Goal: Information Seeking & Learning: Learn about a topic

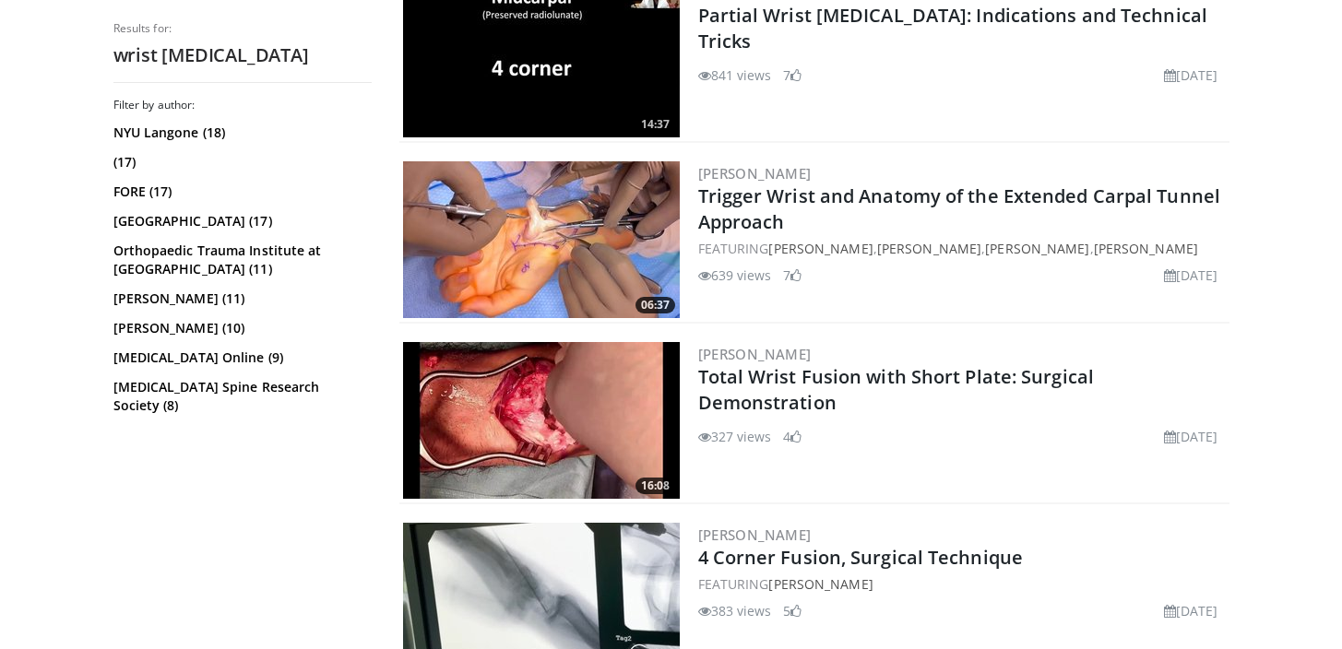
scroll to position [429, 0]
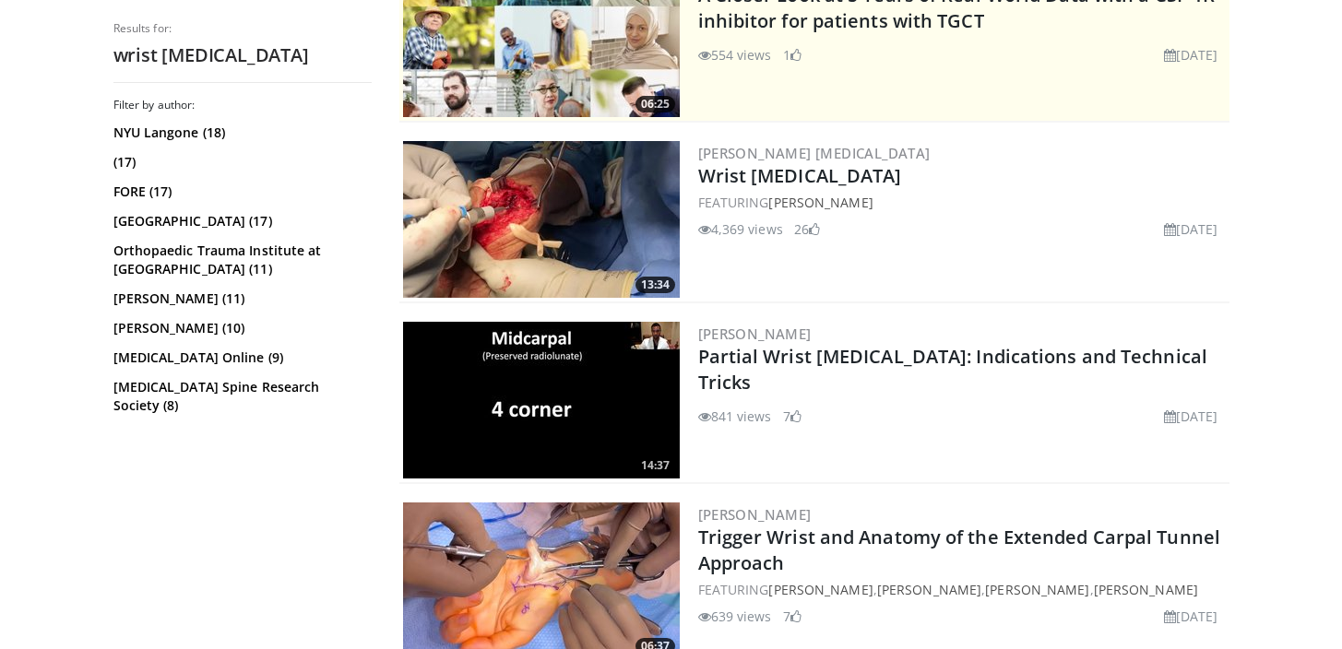
click at [555, 258] on img at bounding box center [541, 219] width 277 height 157
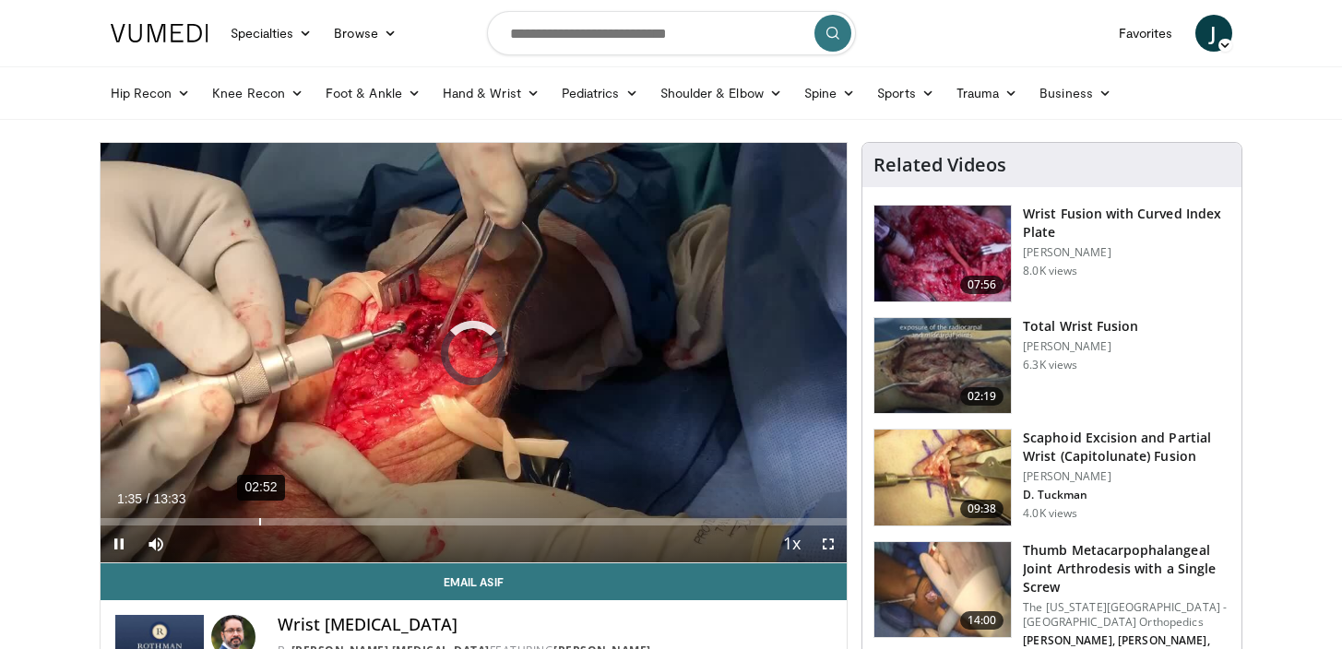
drag, startPoint x: 187, startPoint y: 520, endPoint x: 258, endPoint y: 517, distance: 71.1
click at [258, 517] on div "Loaded : 0.00% 02:52 02:52" at bounding box center [474, 517] width 747 height 18
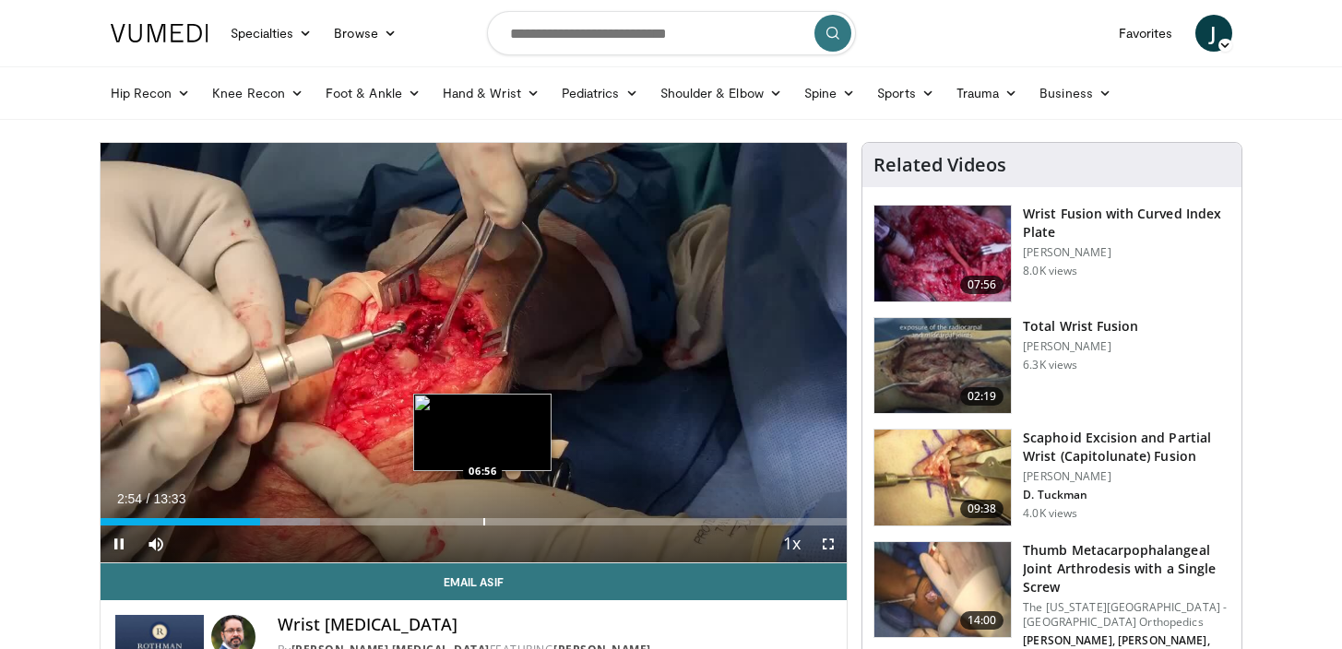
click at [483, 520] on div "Progress Bar" at bounding box center [484, 521] width 2 height 7
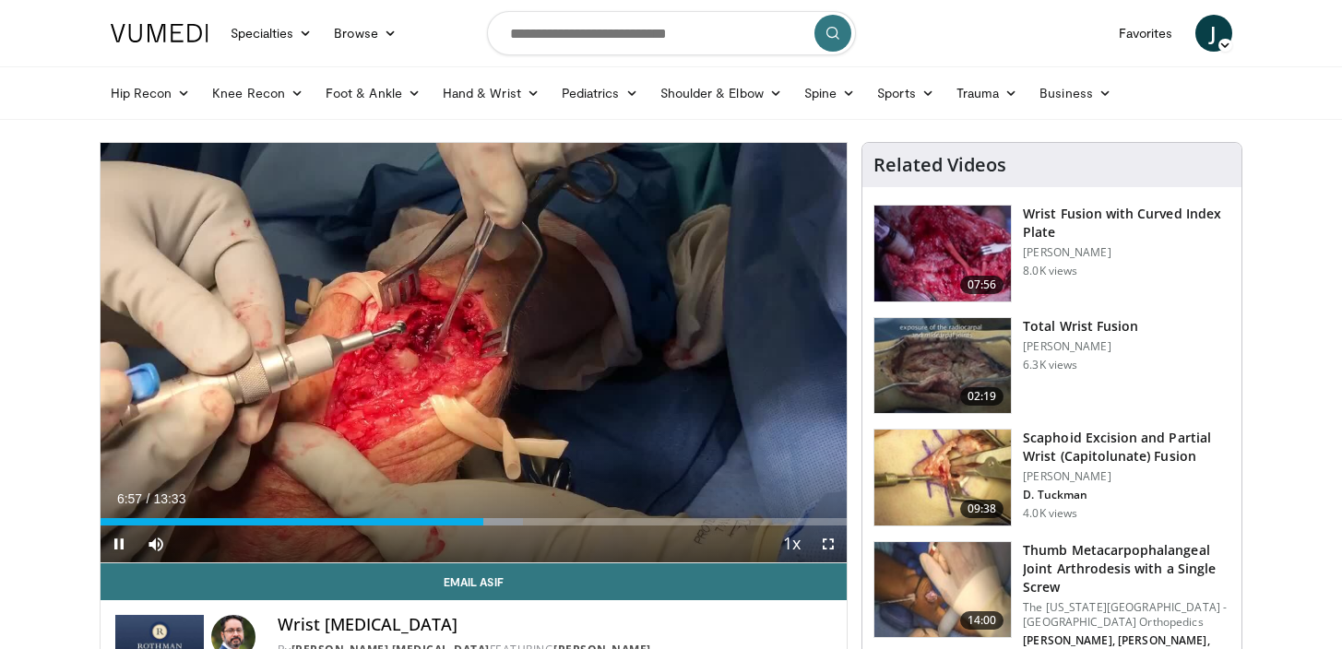
click at [592, 528] on div "Current Time 6:57 / Duration 13:33 Pause Skip Backward Skip Forward Mute Loaded…" at bounding box center [474, 544] width 747 height 37
click at [593, 523] on div "Progress Bar" at bounding box center [594, 521] width 2 height 7
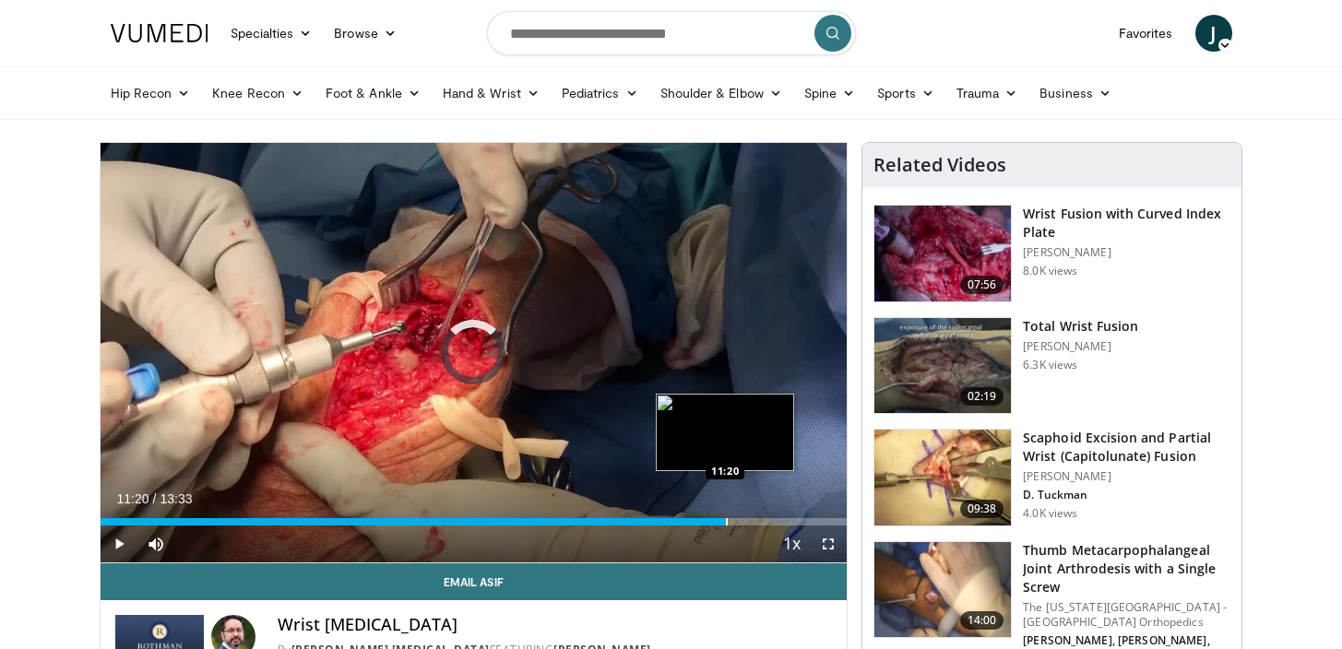
click at [726, 523] on div "Progress Bar" at bounding box center [727, 521] width 2 height 7
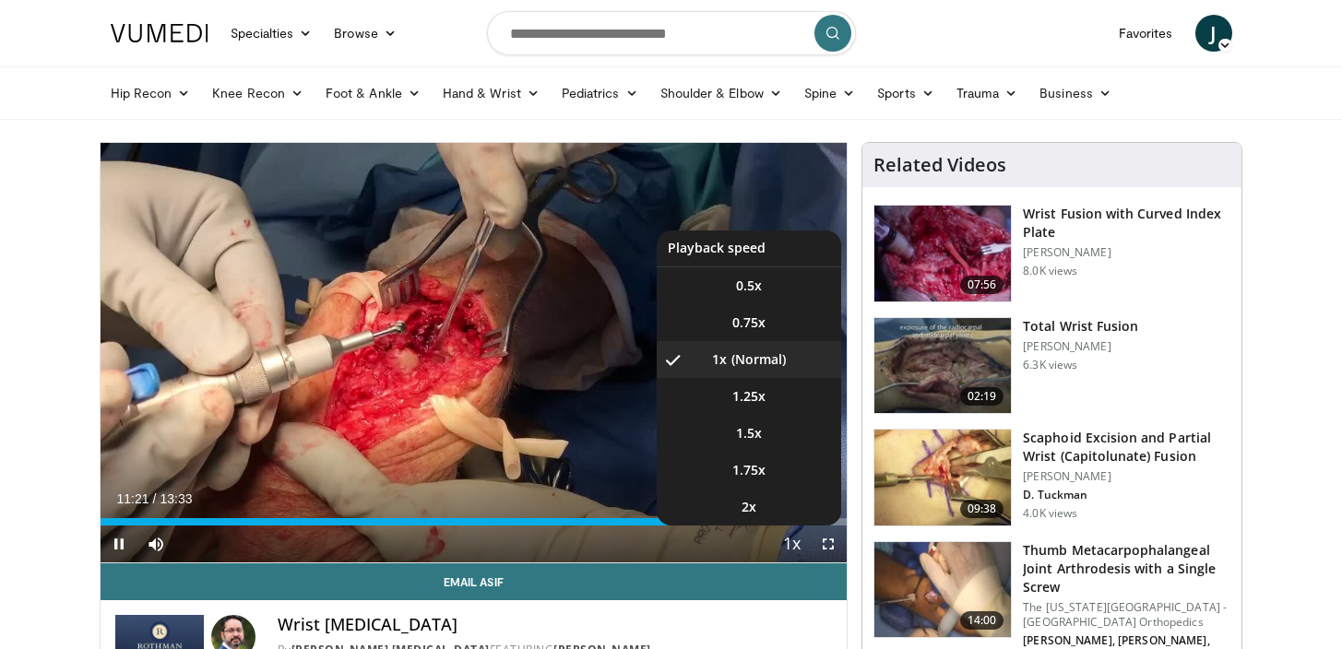
click at [775, 526] on button "Playback Rate" at bounding box center [791, 544] width 37 height 37
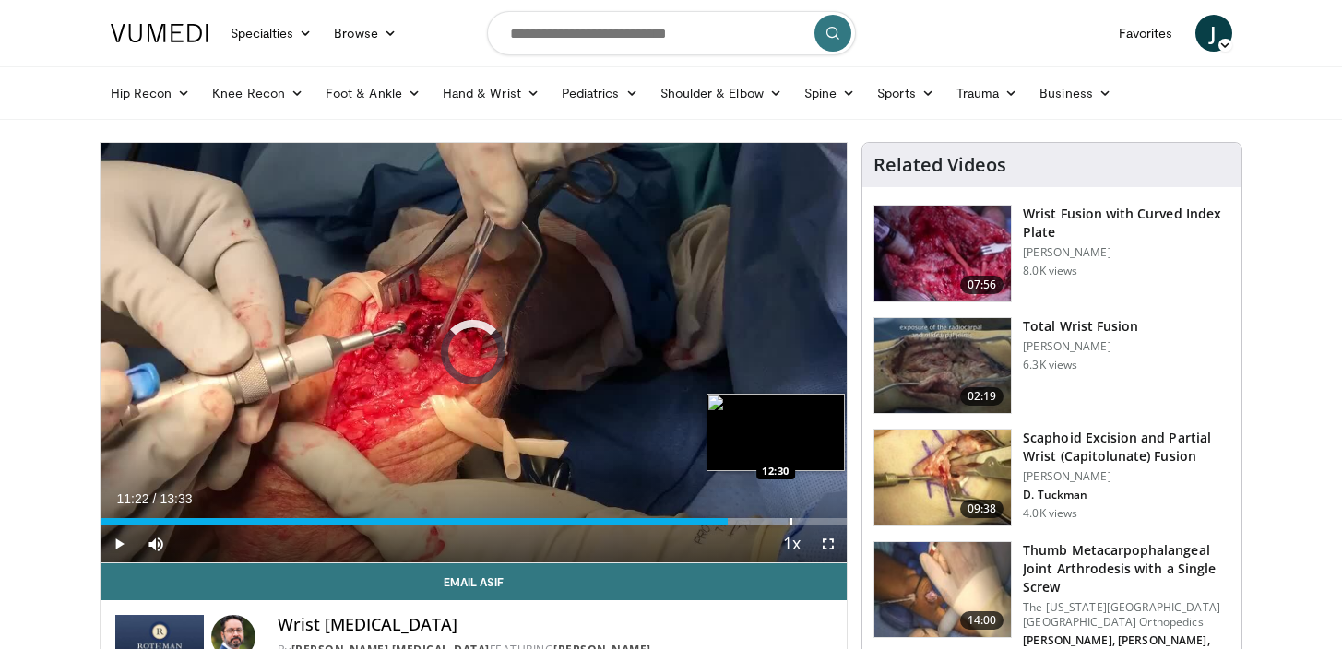
click at [790, 518] on div "Progress Bar" at bounding box center [791, 521] width 2 height 7
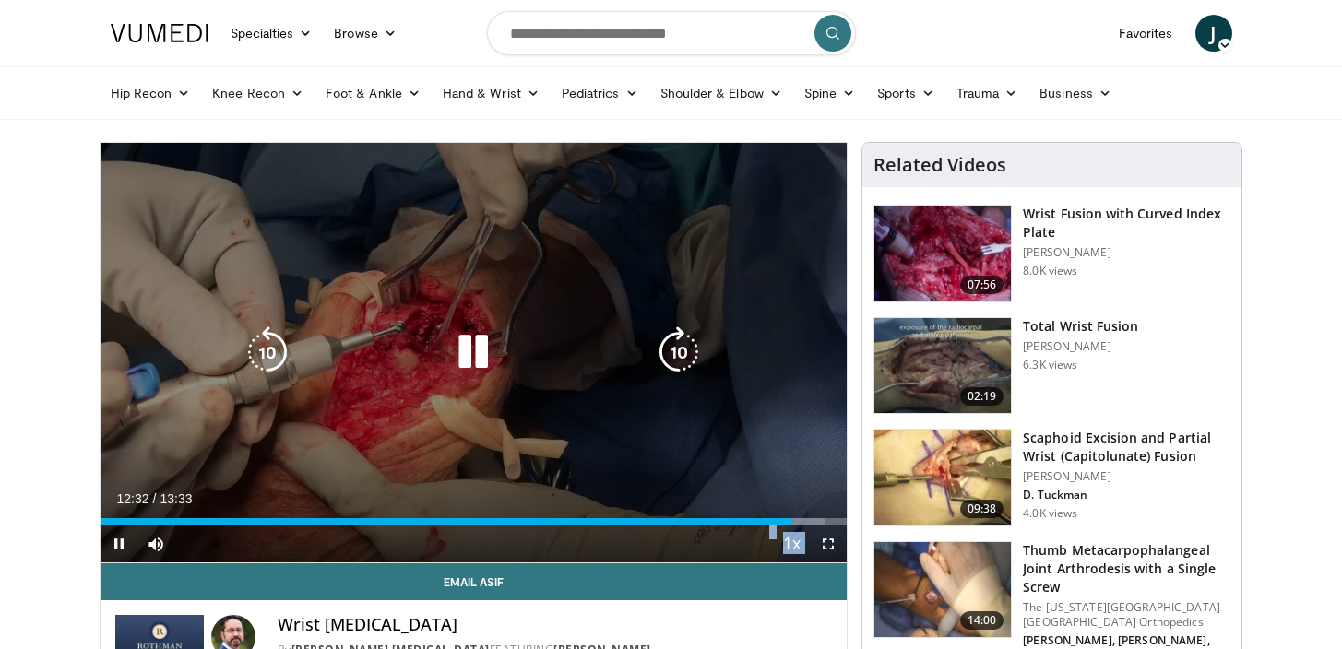
drag, startPoint x: 790, startPoint y: 519, endPoint x: 279, endPoint y: 533, distance: 511.2
click at [259, 531] on video-js "**********" at bounding box center [474, 353] width 747 height 421
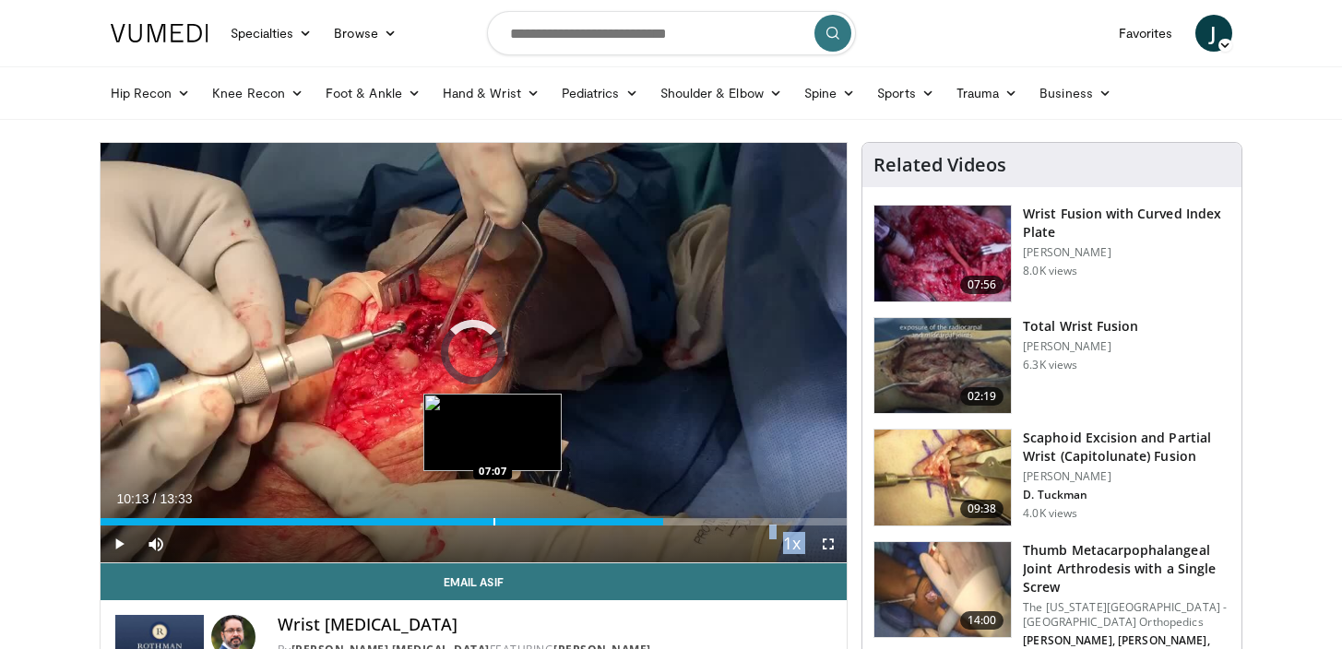
drag, startPoint x: 663, startPoint y: 519, endPoint x: 123, endPoint y: 514, distance: 540.5
click at [123, 514] on div "Loaded : 0.00% 08:06 07:07" at bounding box center [474, 517] width 747 height 18
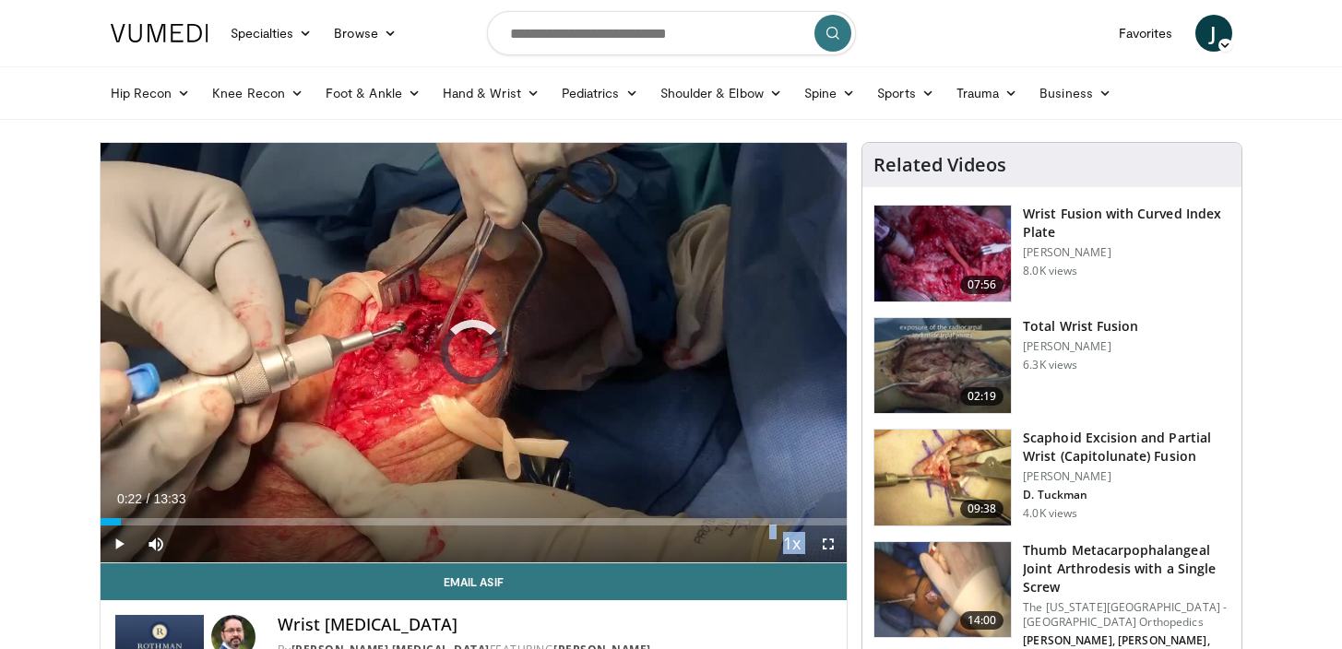
drag, startPoint x: 120, startPoint y: 525, endPoint x: 90, endPoint y: 522, distance: 29.6
click at [113, 540] on span "Video Player" at bounding box center [119, 544] width 37 height 37
click at [576, 42] on input "Search topics, interventions" at bounding box center [671, 33] width 369 height 44
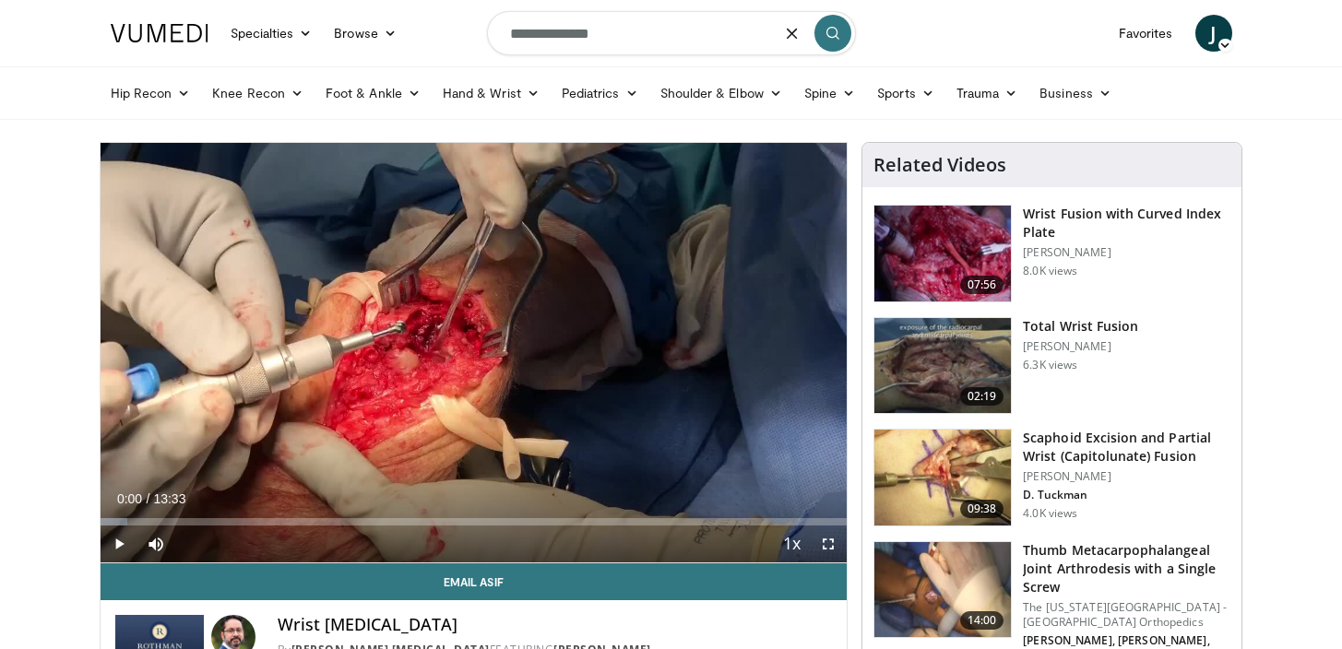
type input "**********"
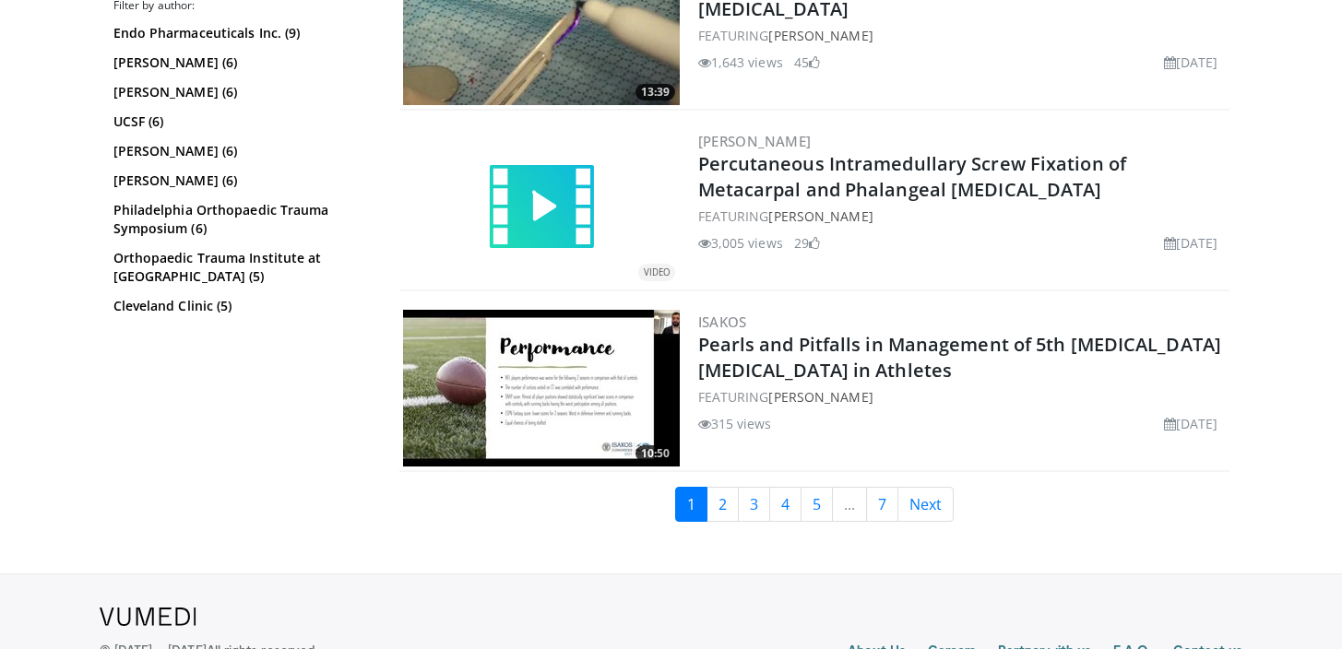
scroll to position [4490, 0]
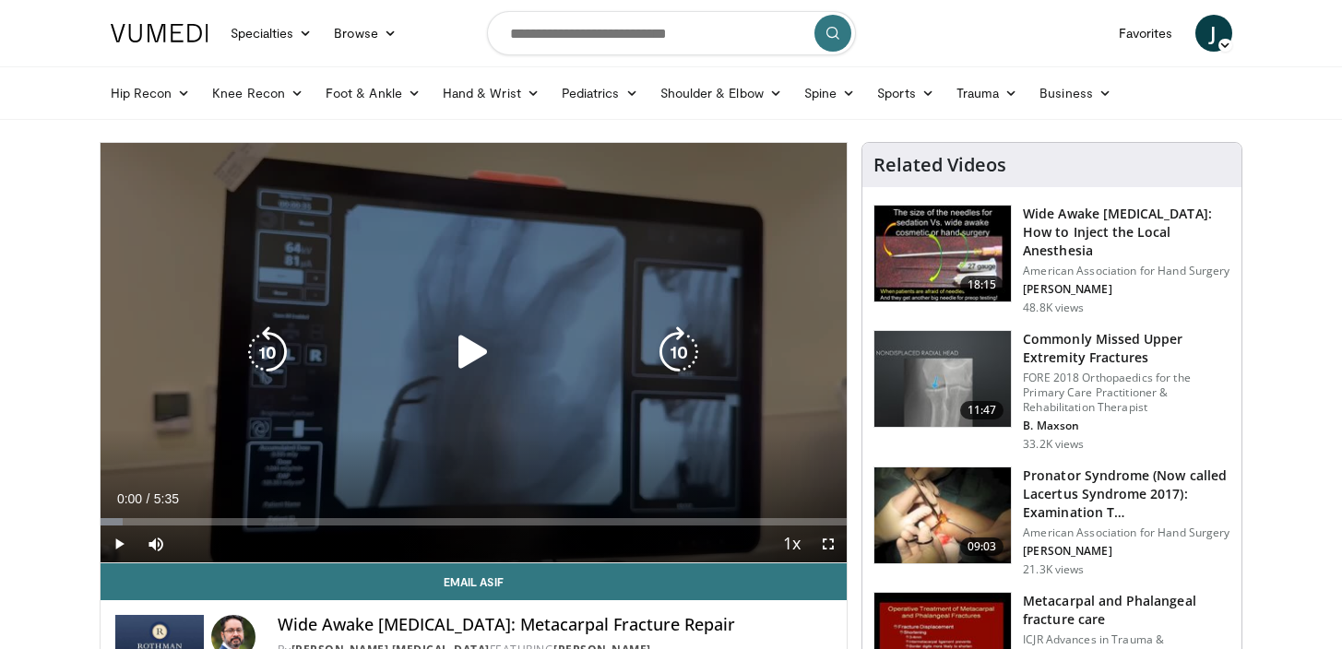
click at [570, 379] on div "10 seconds Tap to unmute" at bounding box center [474, 353] width 747 height 420
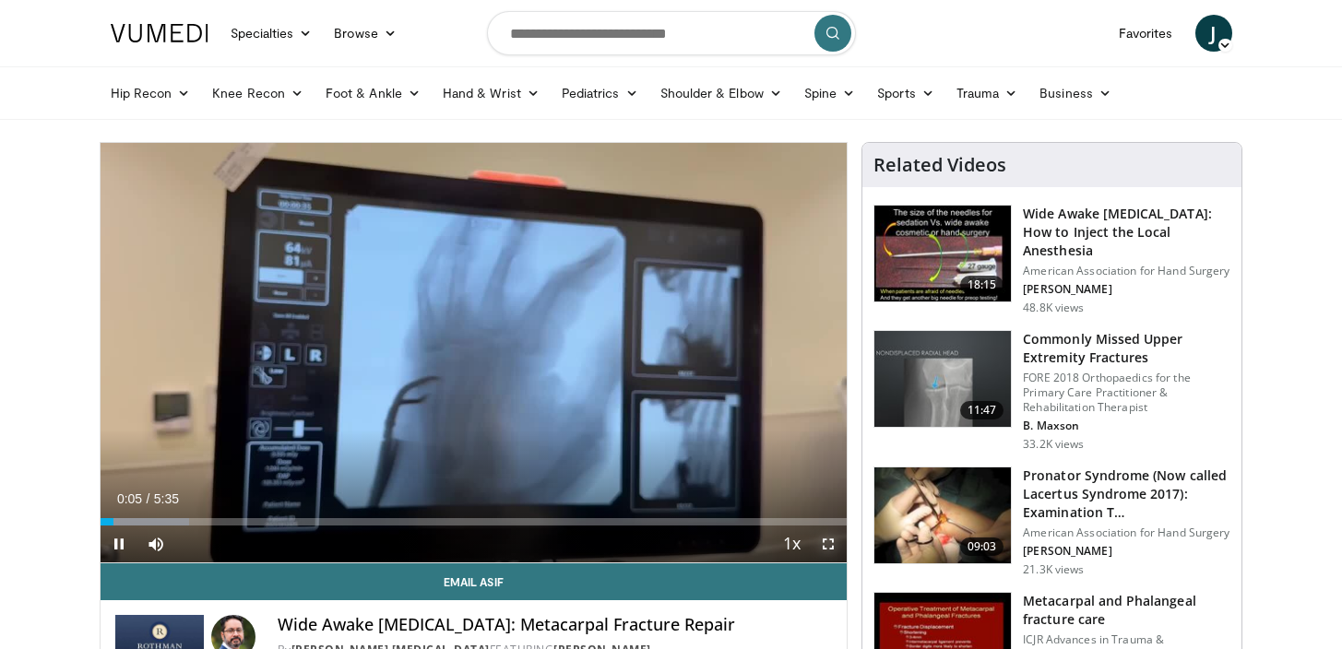
click at [830, 551] on span "Video Player" at bounding box center [828, 544] width 37 height 37
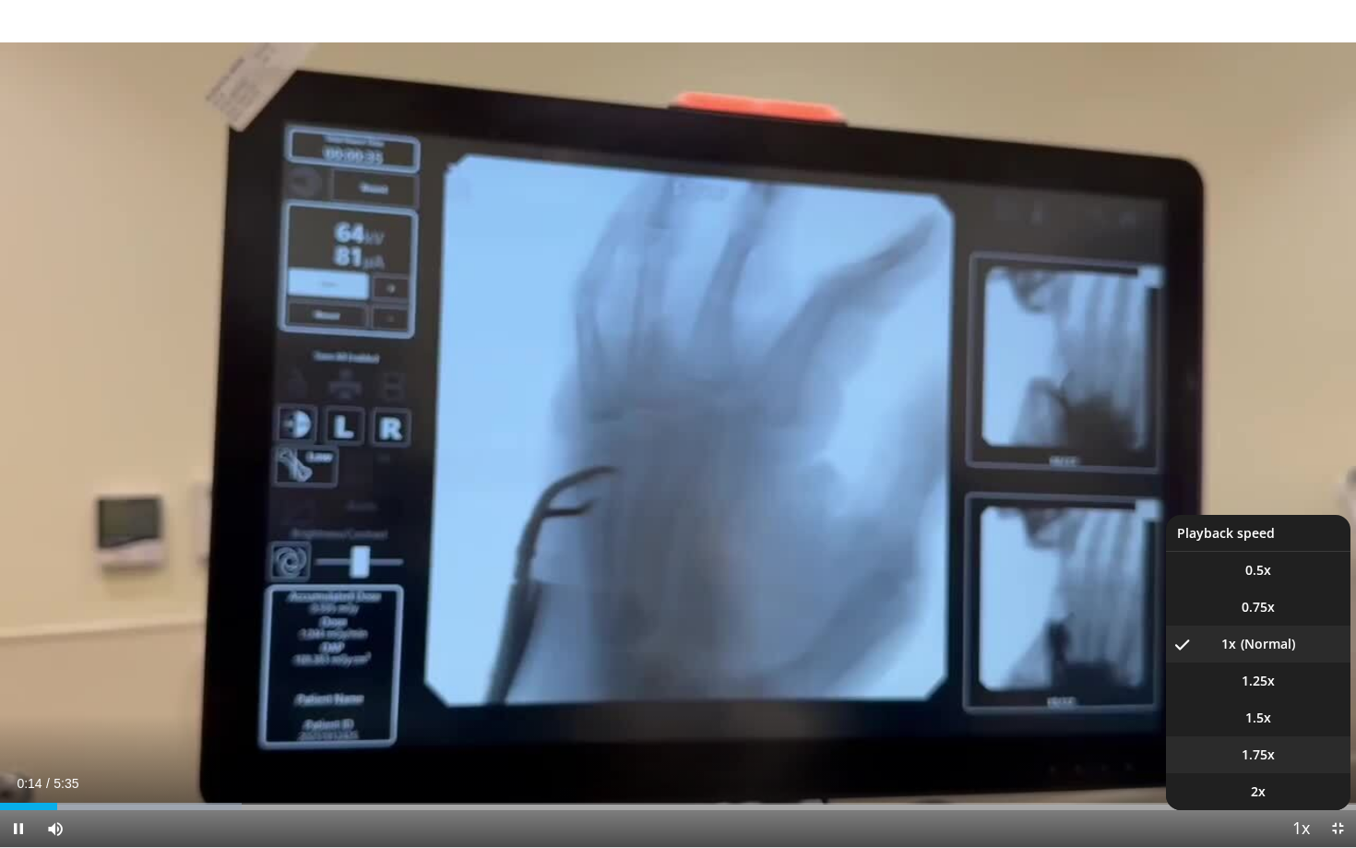
click at [1257, 648] on video-js "**********" at bounding box center [678, 424] width 1356 height 848
click at [1308, 648] on span "Video Player" at bounding box center [1301, 829] width 26 height 37
click at [1259, 648] on span "1.75x" at bounding box center [1257, 754] width 33 height 18
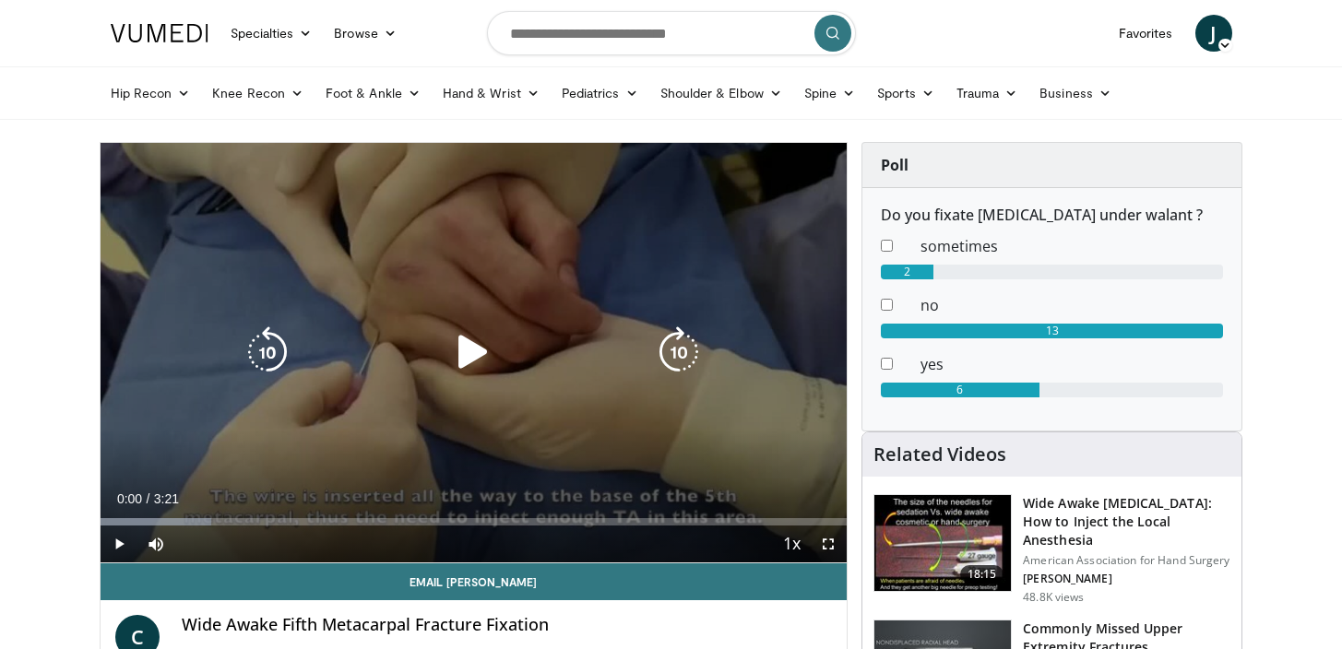
click at [462, 358] on icon "Video Player" at bounding box center [473, 353] width 52 height 52
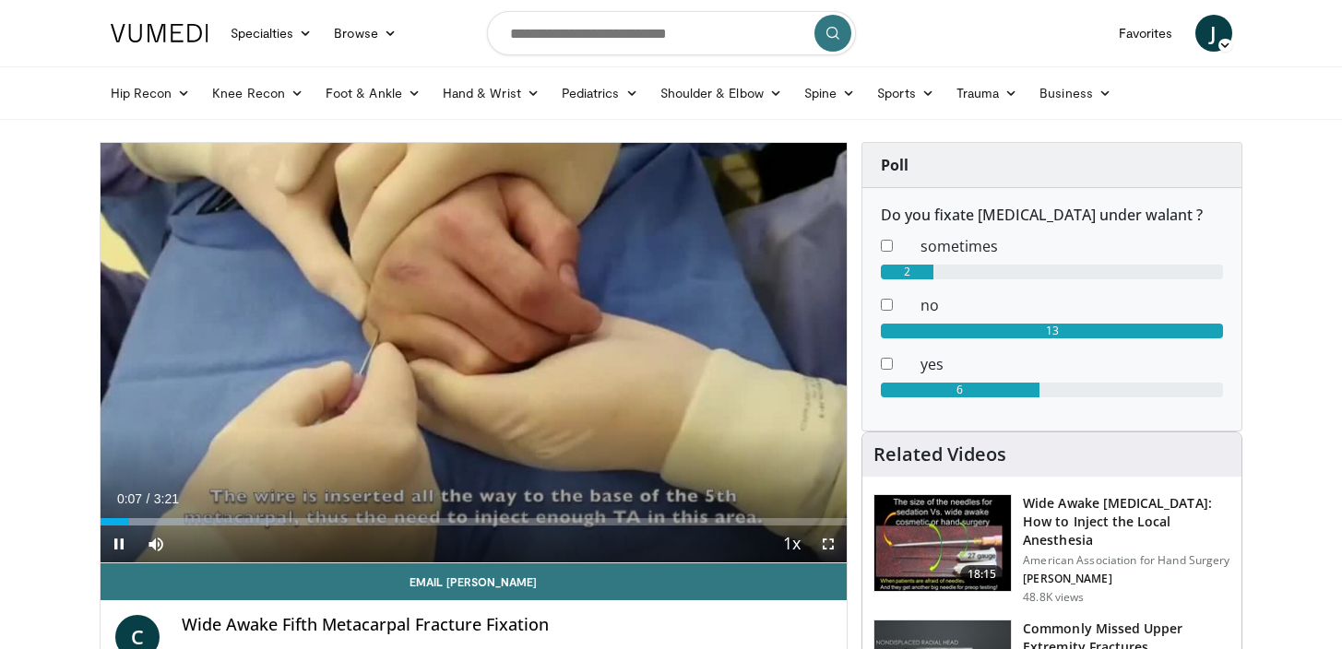
click at [828, 548] on span "Video Player" at bounding box center [828, 544] width 37 height 37
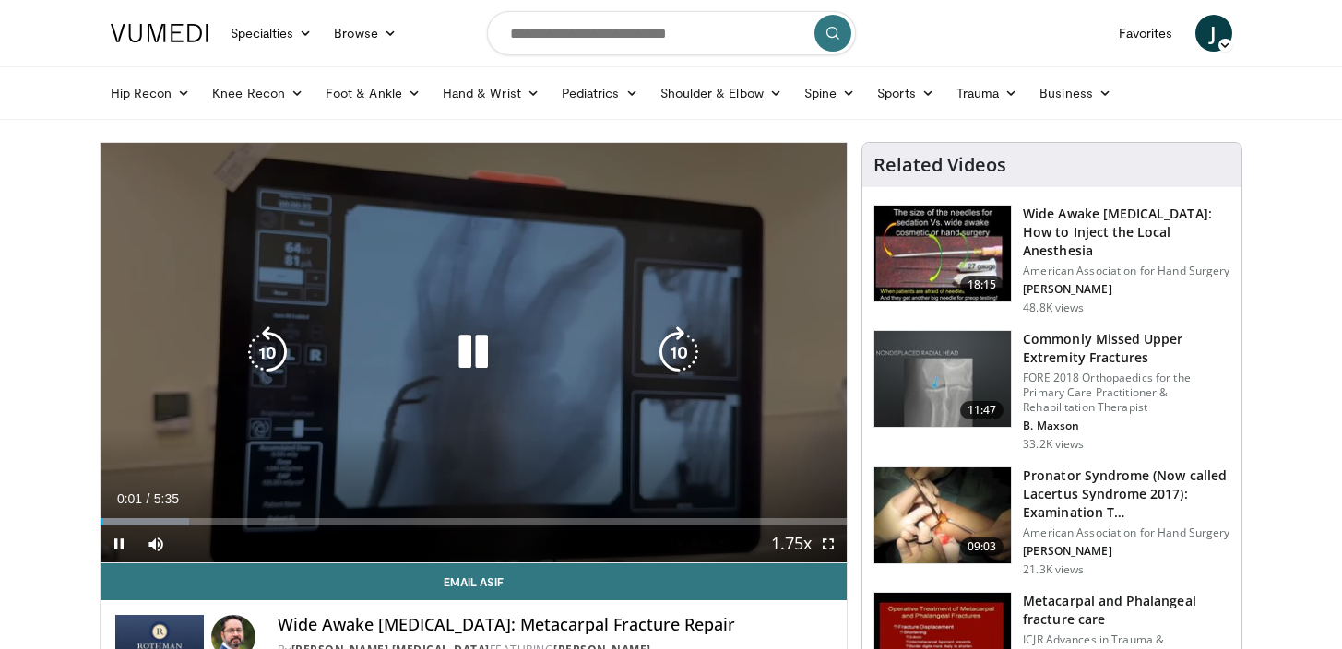
click at [458, 370] on icon "Video Player" at bounding box center [473, 353] width 52 height 52
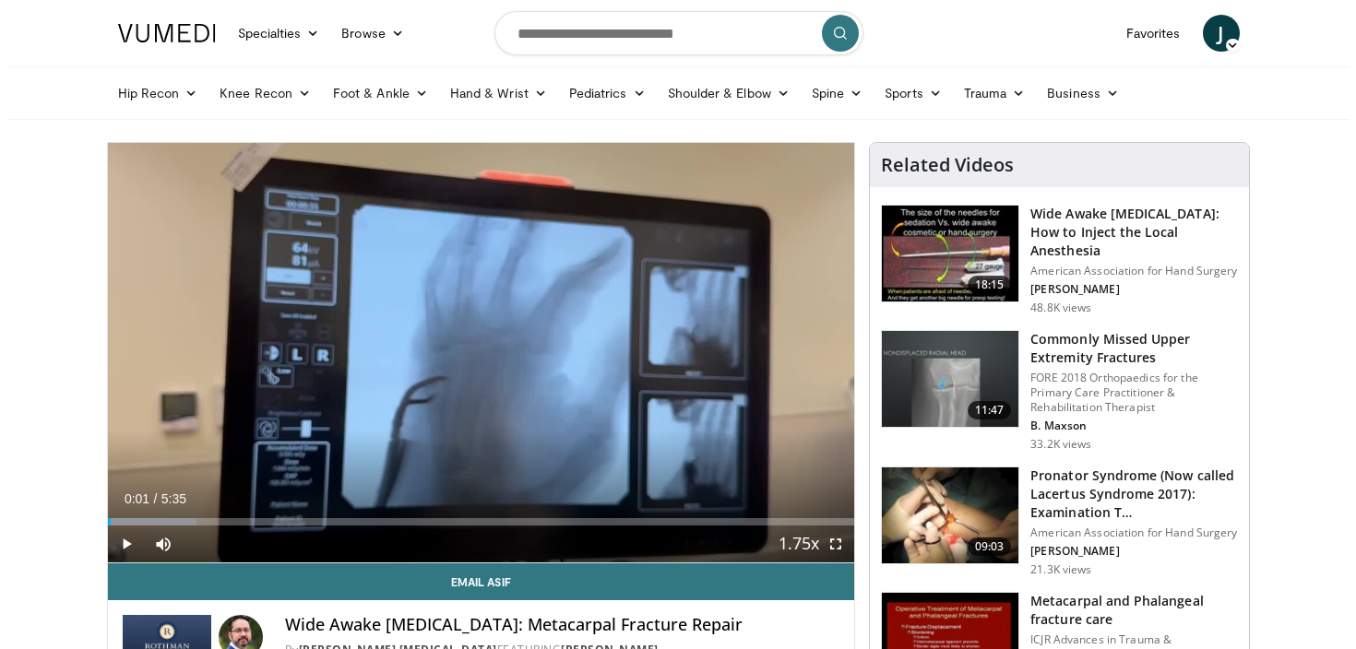
scroll to position [359, 0]
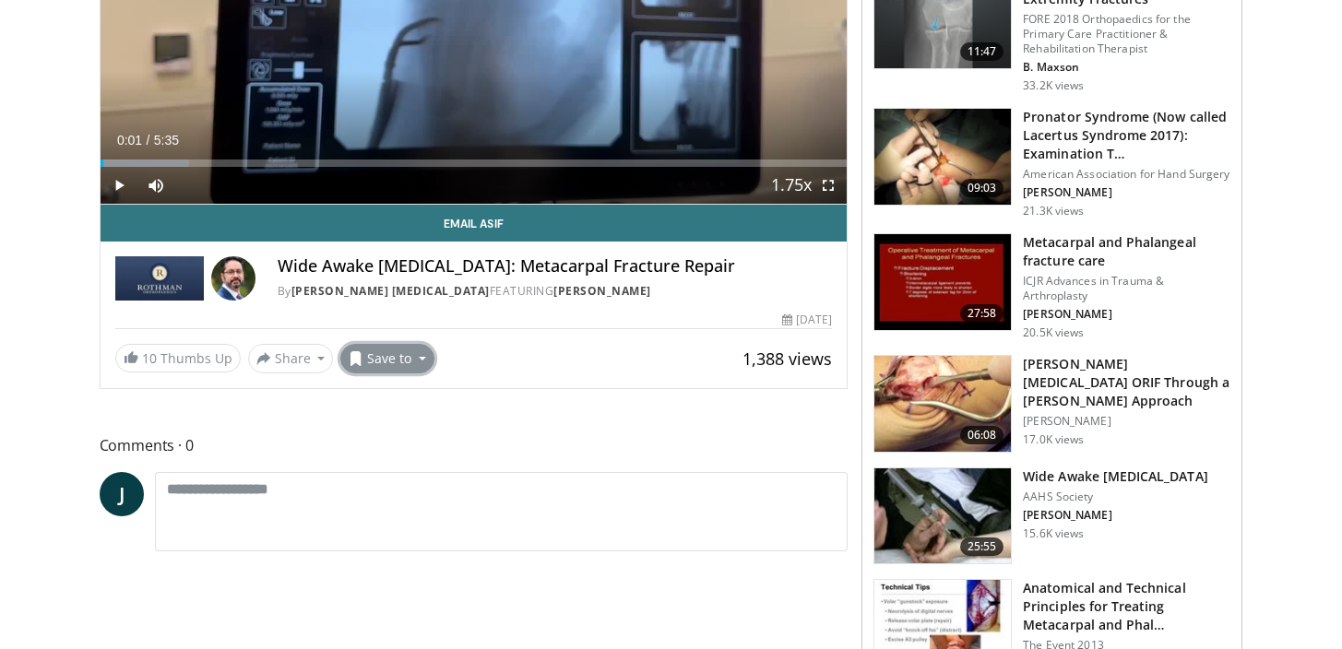
click at [371, 365] on button "Save to" at bounding box center [387, 359] width 94 height 30
click at [432, 559] on em "New Playlist" at bounding box center [401, 562] width 77 height 20
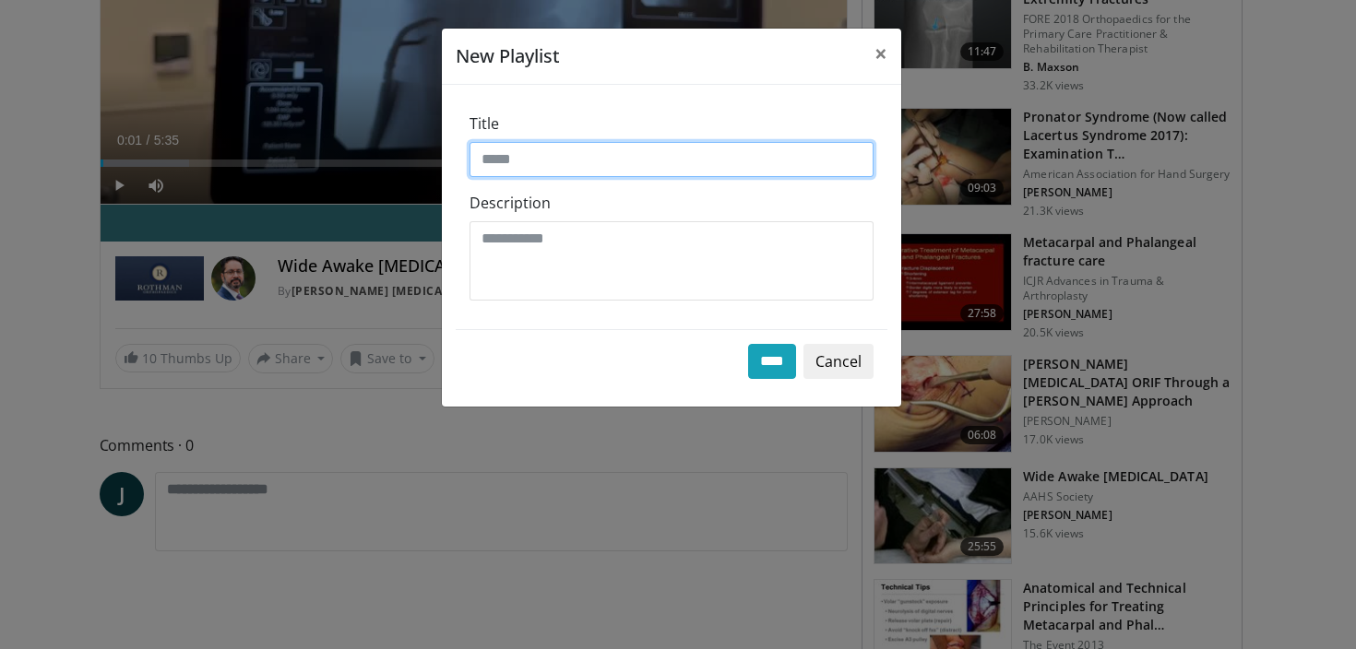
click at [616, 168] on input "Title" at bounding box center [671, 159] width 404 height 35
type input "****"
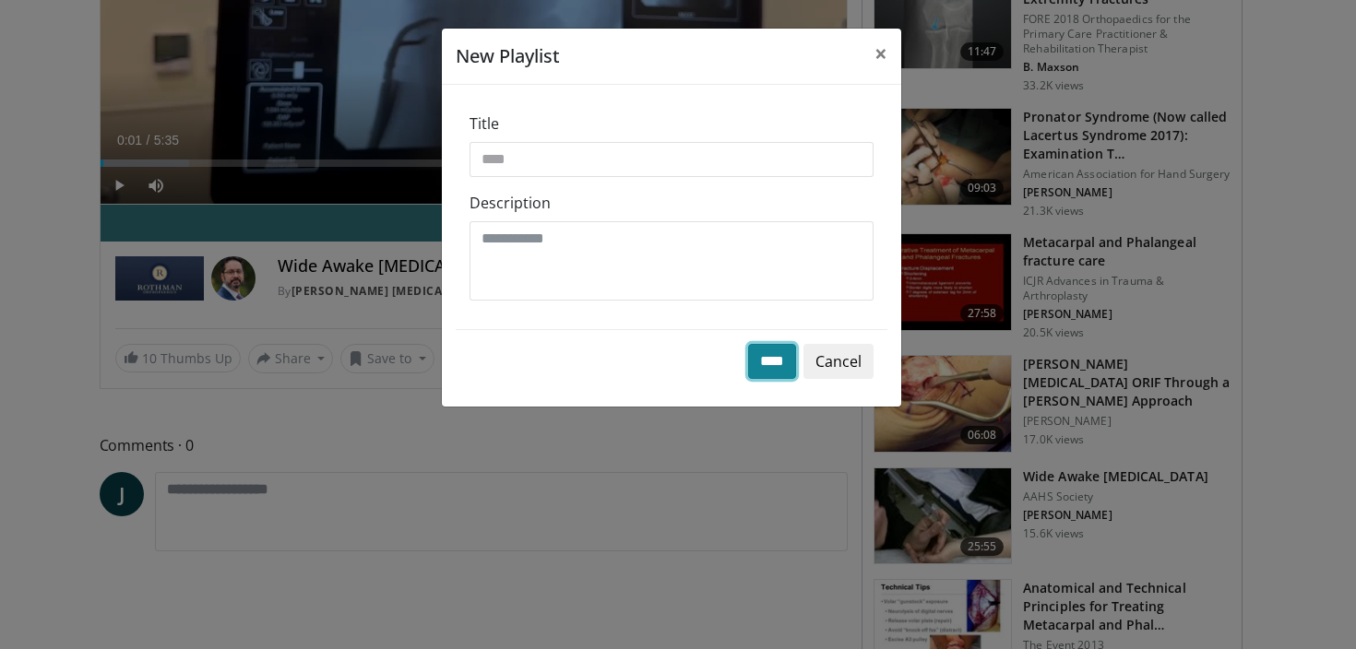
click at [764, 363] on input "****" at bounding box center [772, 361] width 48 height 35
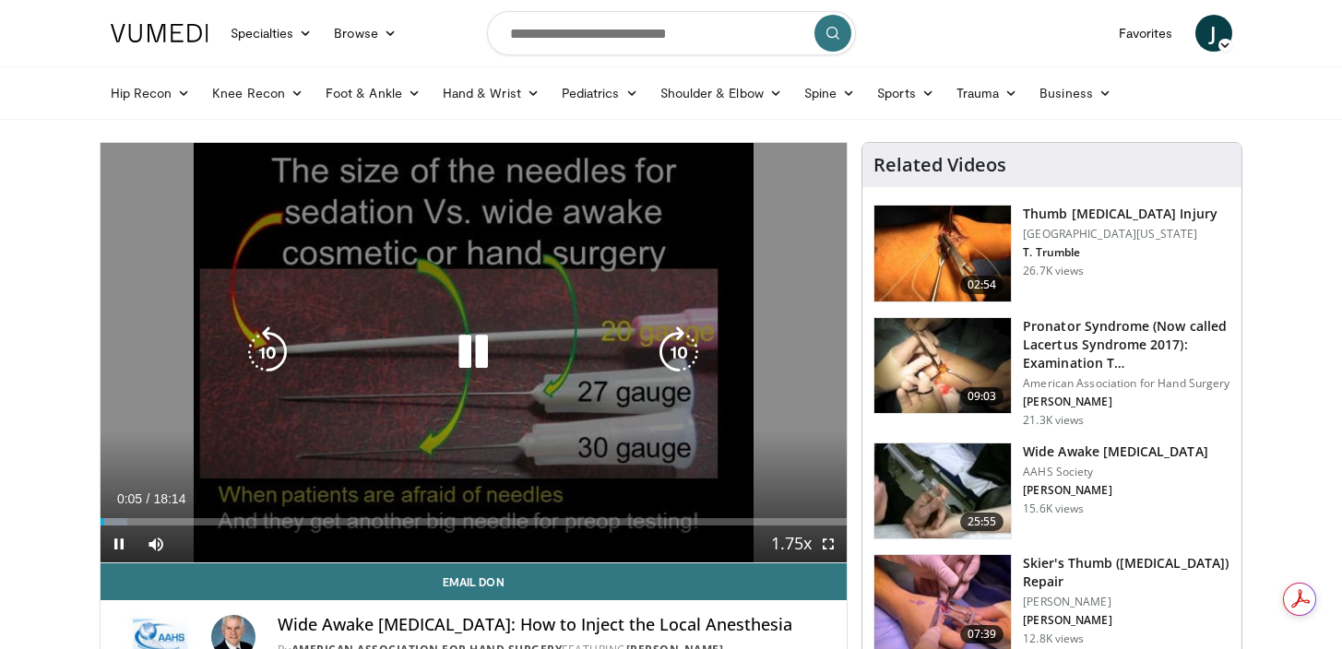
click at [502, 239] on div "10 seconds Tap to unmute" at bounding box center [474, 353] width 747 height 420
